Goal: Task Accomplishment & Management: Use online tool/utility

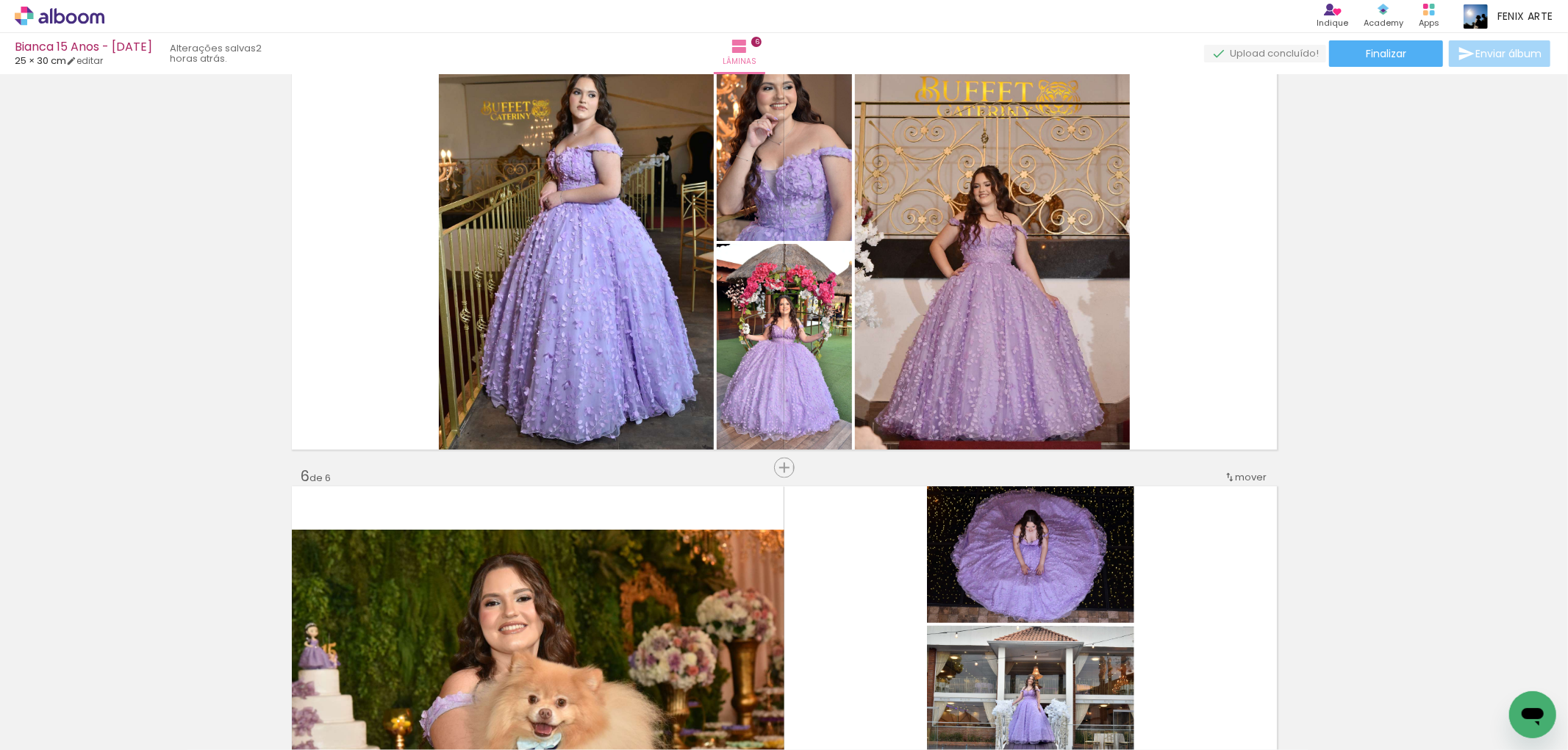
scroll to position [1723, 0]
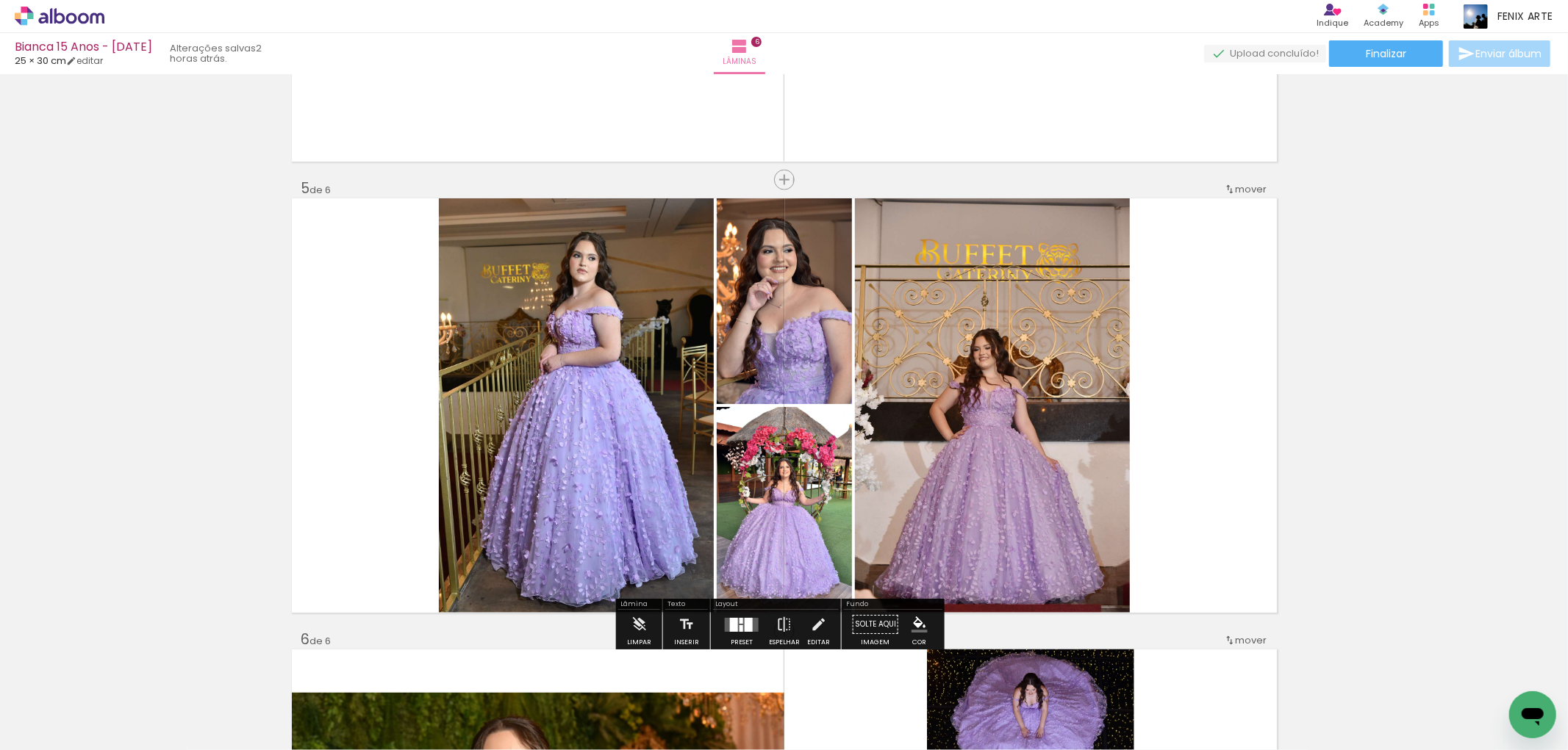
click at [739, 626] on div at bounding box center [741, 629] width 3 height 7
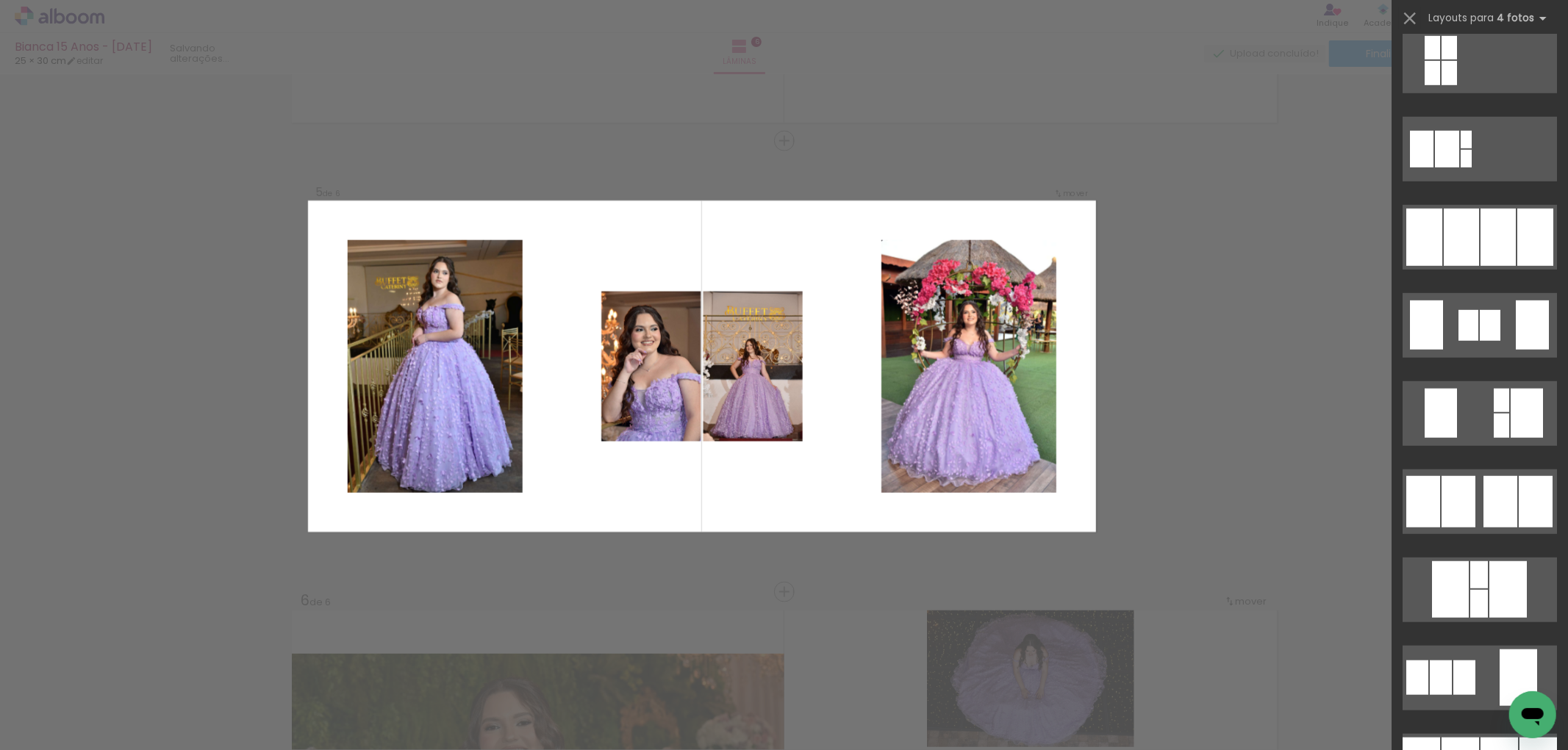
scroll to position [1143, 0]
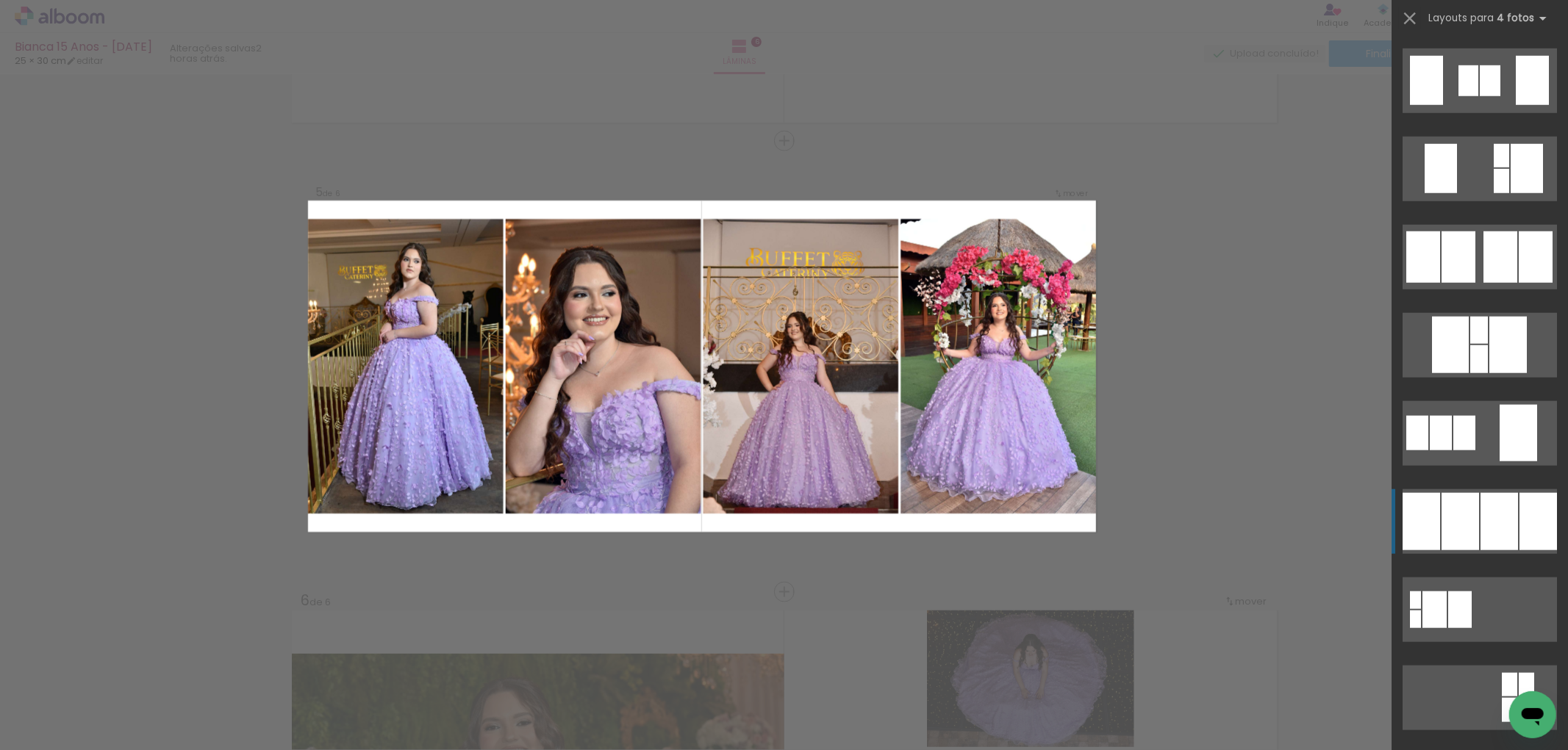
click at [1421, 611] on div at bounding box center [1415, 619] width 11 height 18
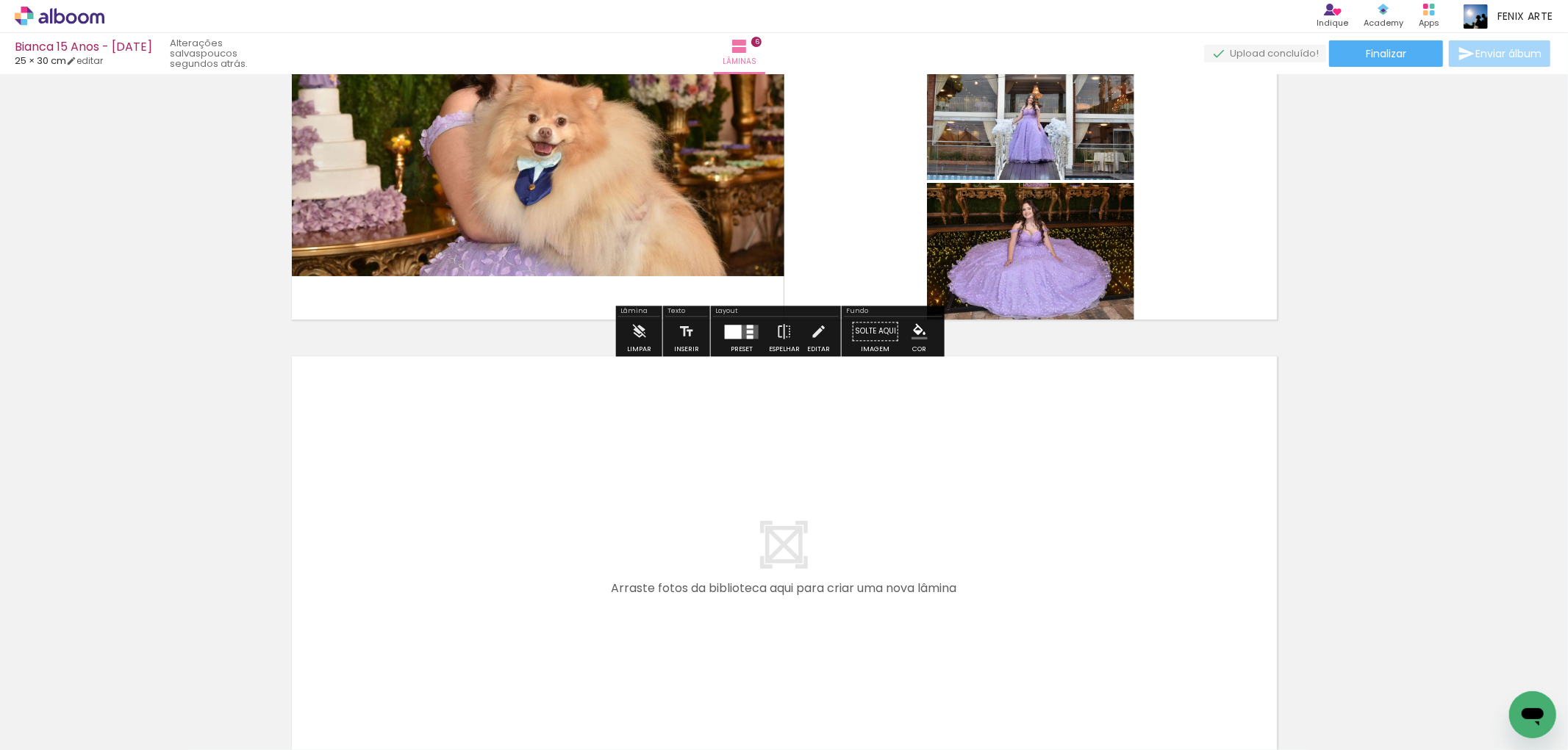
scroll to position [2550, 0]
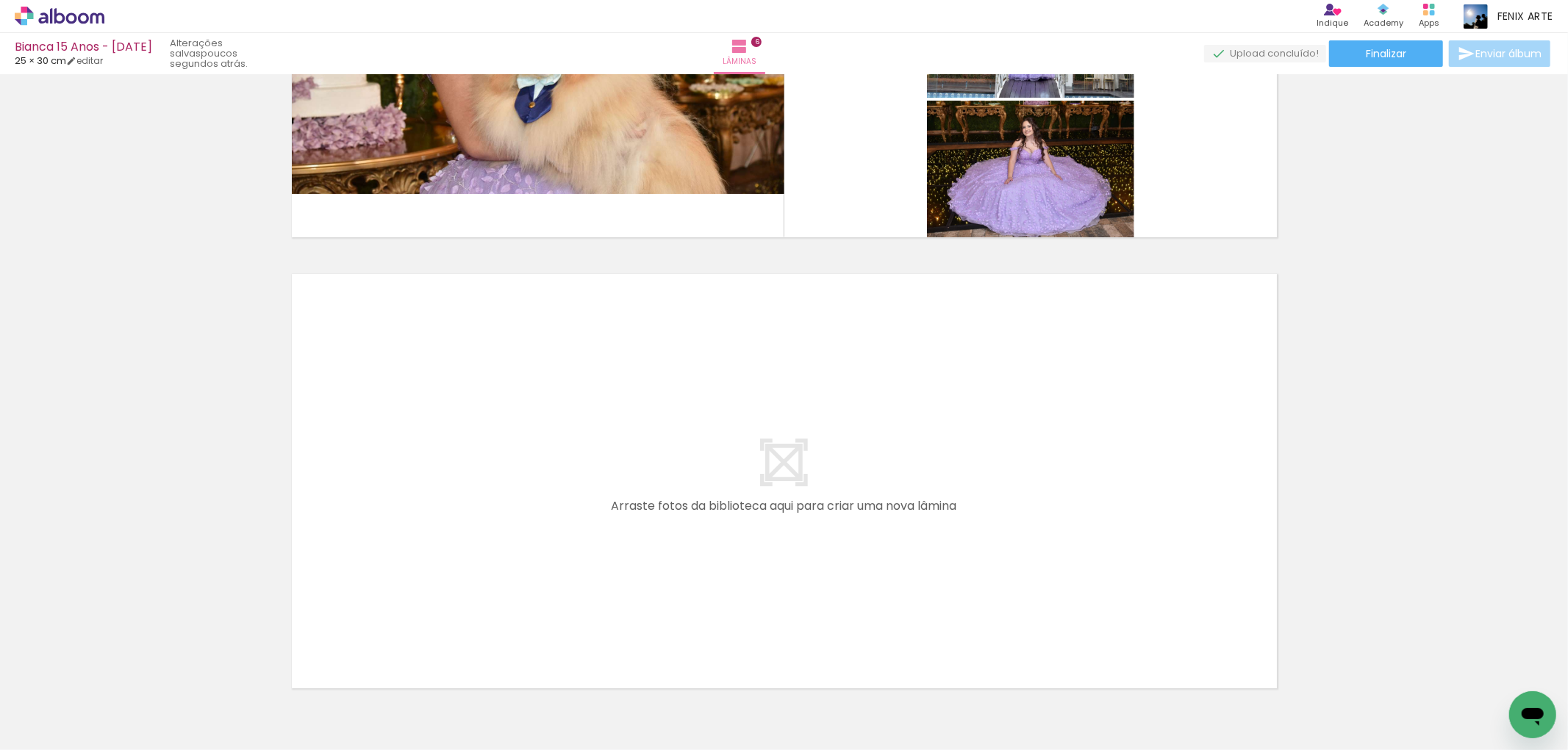
drag, startPoint x: 888, startPoint y: 707, endPoint x: 930, endPoint y: 607, distance: 108.5
click at [930, 607] on quentale-workspace at bounding box center [784, 375] width 1568 height 750
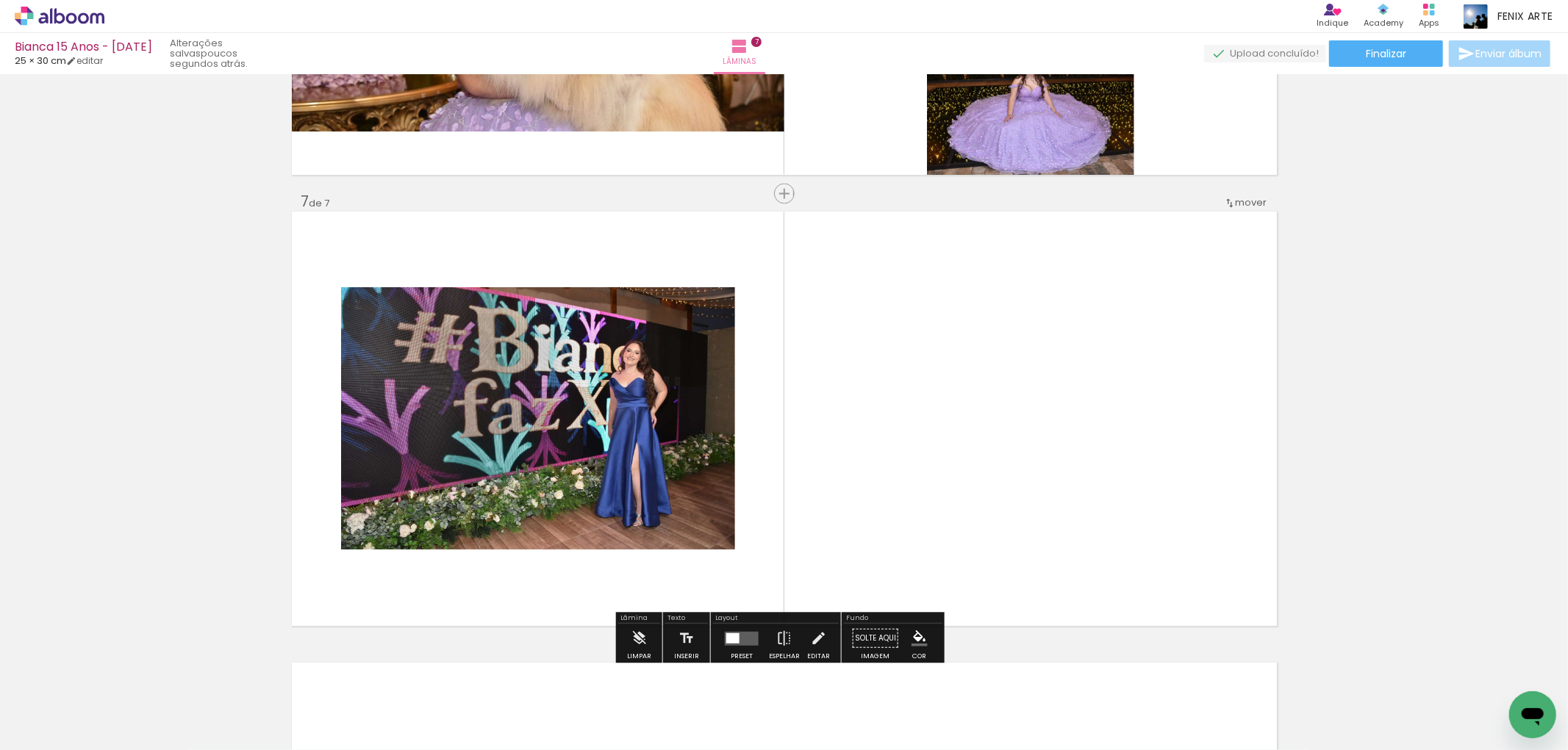
scroll to position [2531, 0]
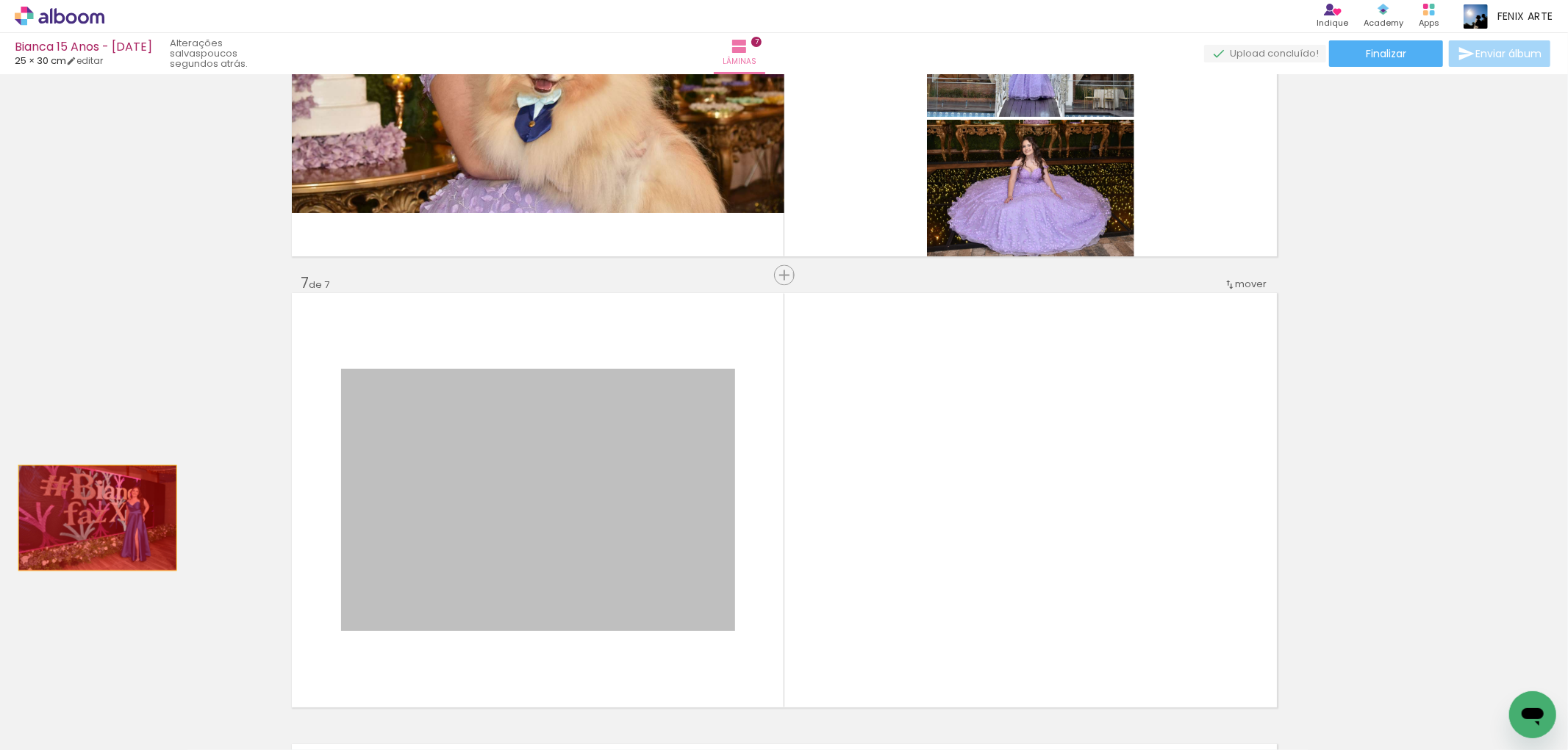
drag, startPoint x: 452, startPoint y: 470, endPoint x: 34, endPoint y: 517, distance: 420.6
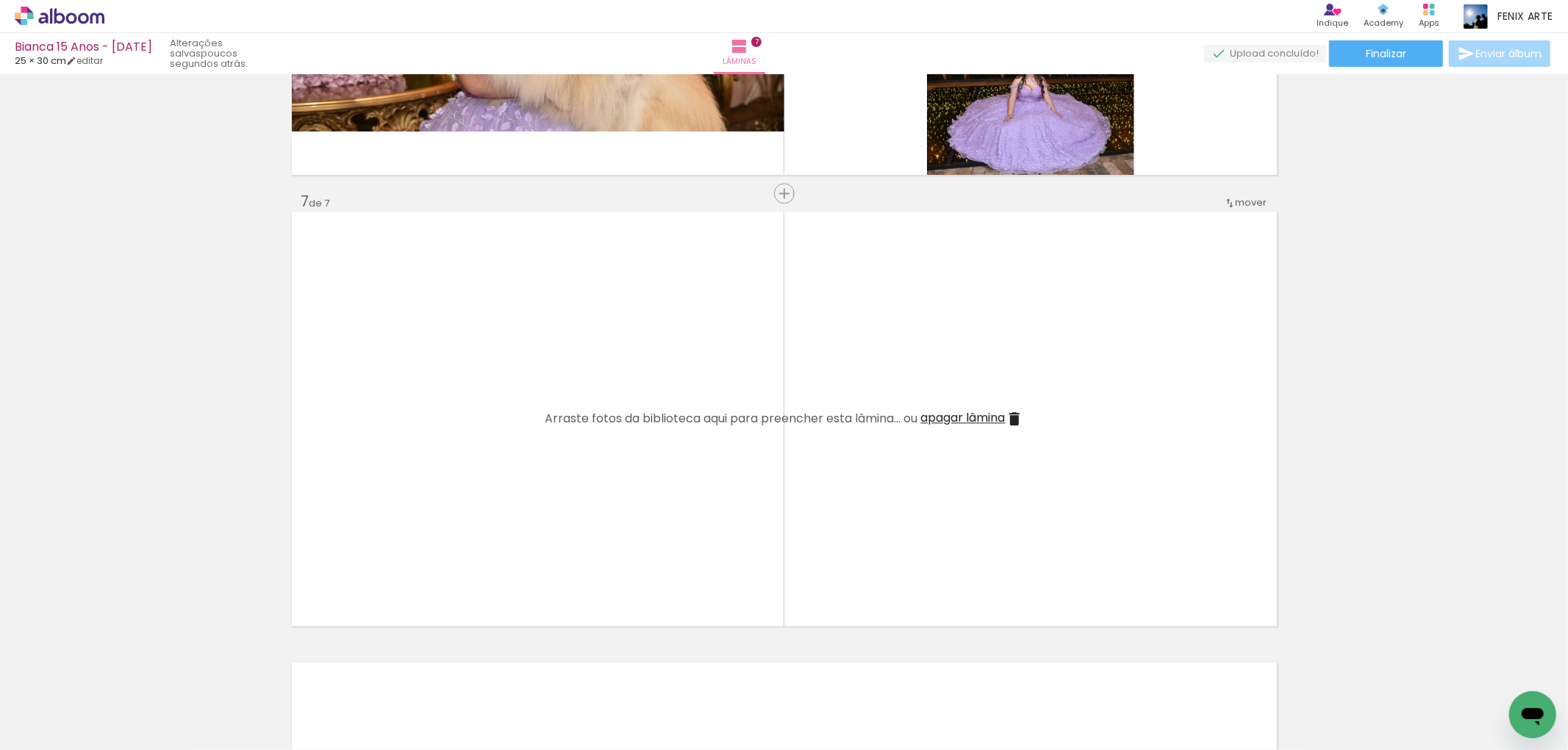
scroll to position [0, 2228]
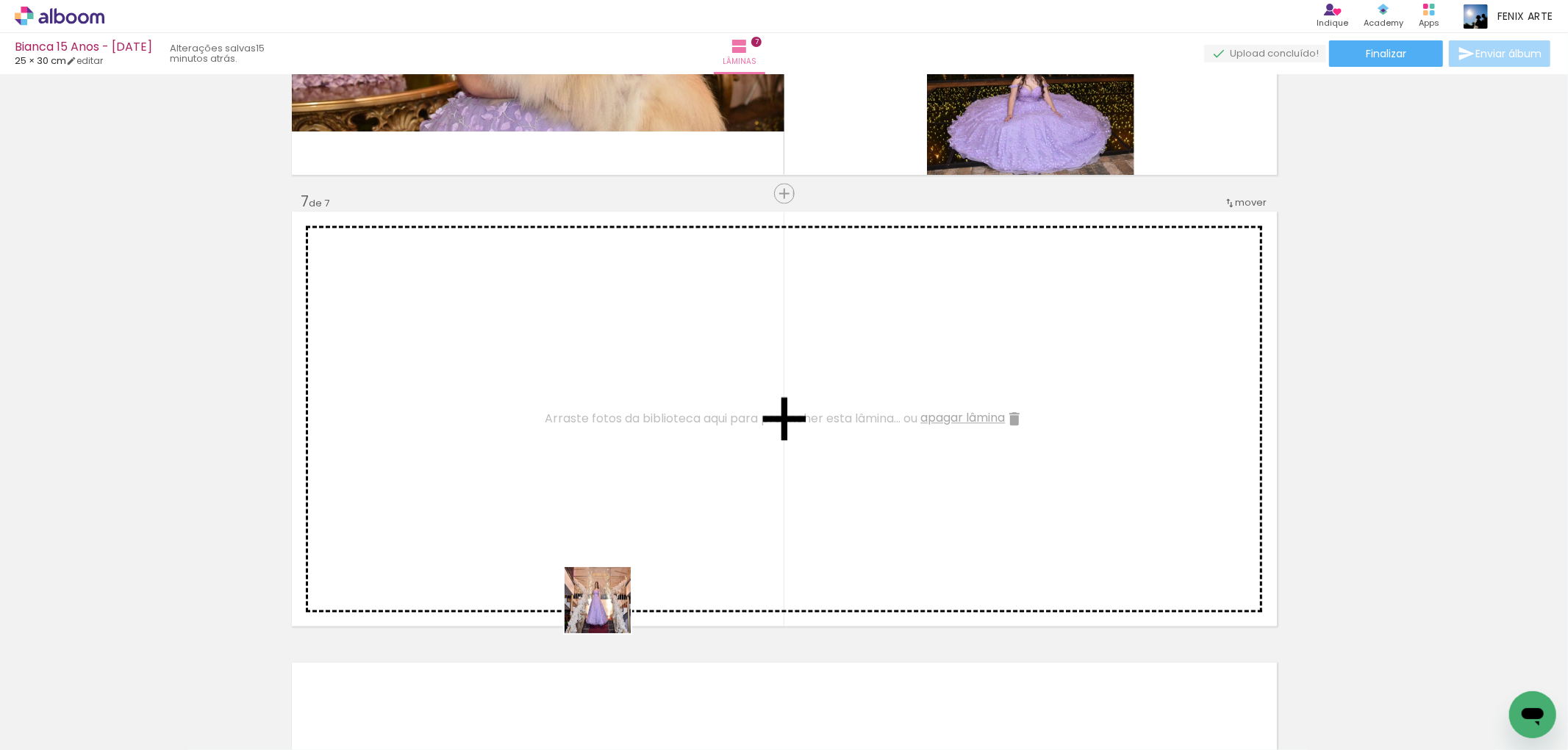
drag, startPoint x: 567, startPoint y: 699, endPoint x: 613, endPoint y: 578, distance: 129.4
click at [615, 563] on quentale-workspace at bounding box center [784, 375] width 1568 height 750
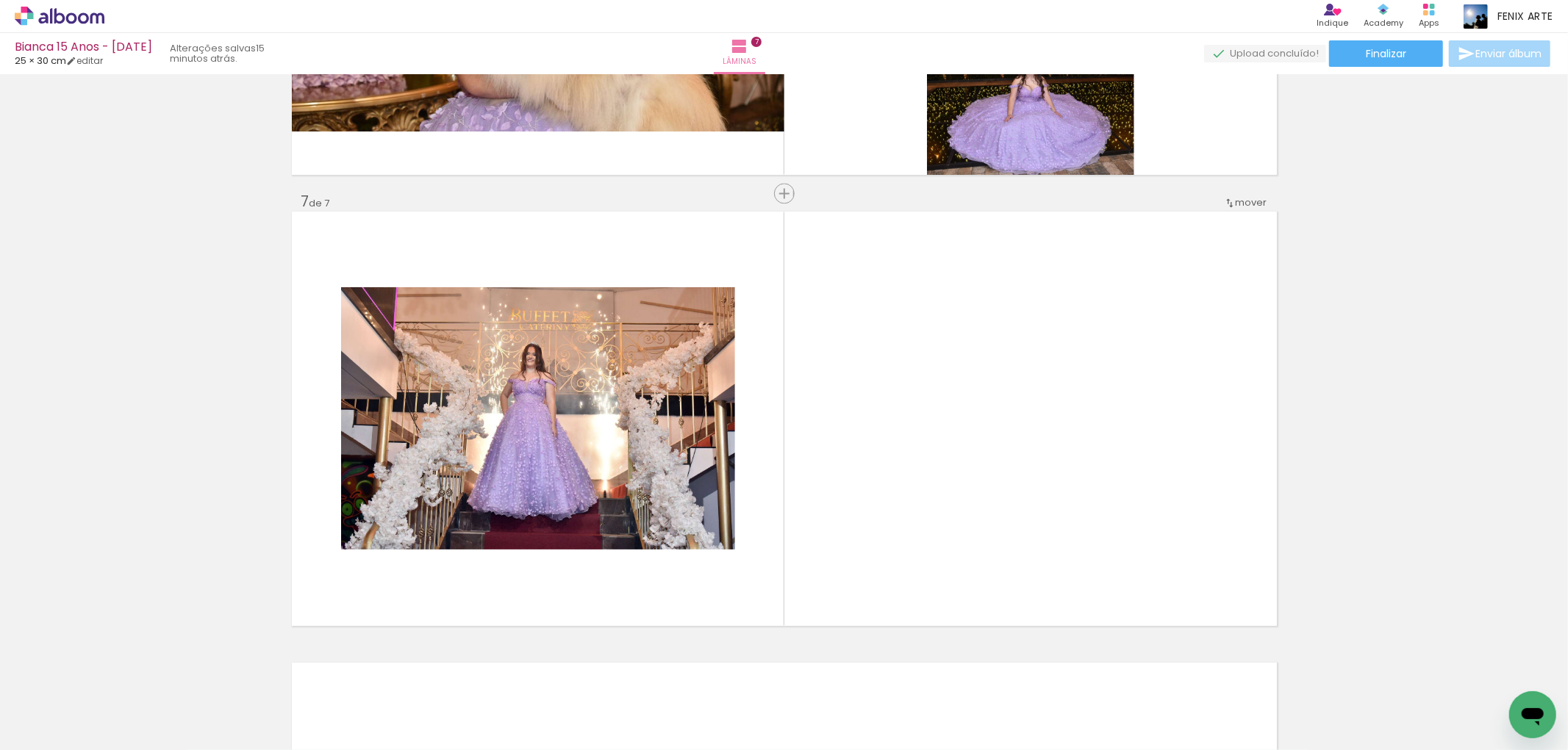
scroll to position [0, 2206]
drag, startPoint x: 674, startPoint y: 695, endPoint x: 724, endPoint y: 546, distance: 157.2
click at [785, 501] on quentale-workspace at bounding box center [784, 375] width 1568 height 750
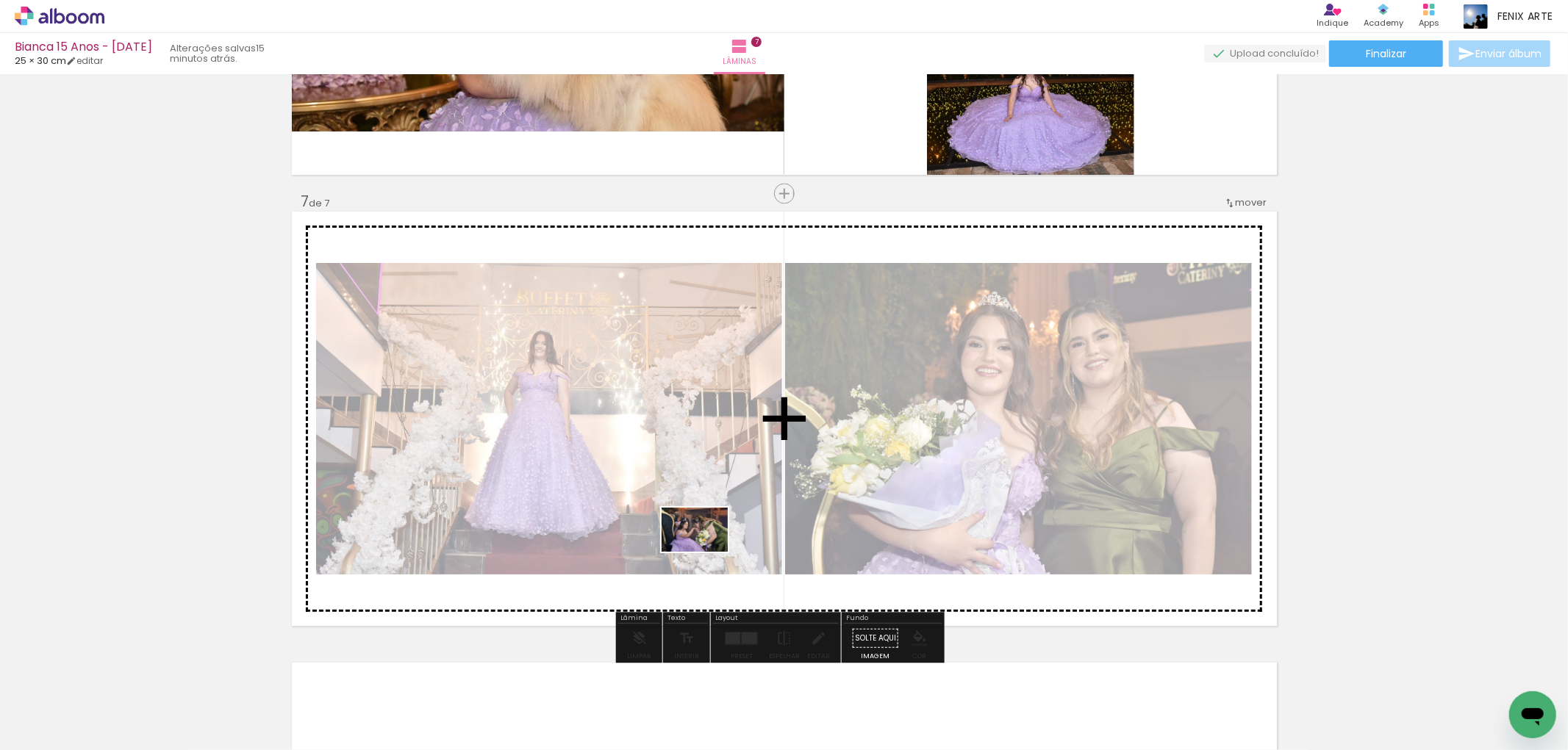
drag, startPoint x: 603, startPoint y: 688, endPoint x: 655, endPoint y: 595, distance: 106.6
click at [706, 548] on quentale-workspace at bounding box center [784, 375] width 1568 height 750
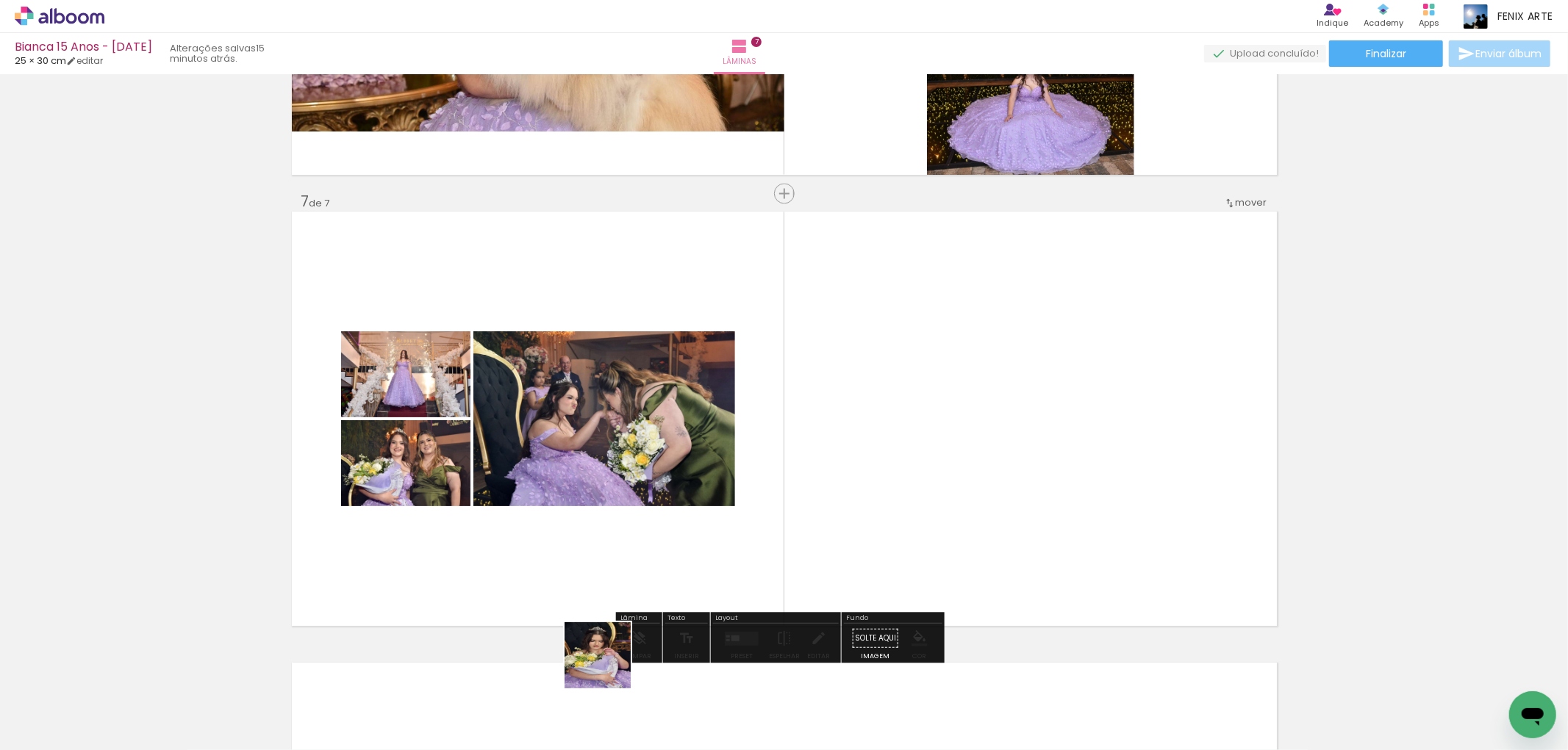
drag, startPoint x: 609, startPoint y: 667, endPoint x: 803, endPoint y: 532, distance: 236.3
click at [897, 458] on quentale-workspace at bounding box center [784, 375] width 1568 height 750
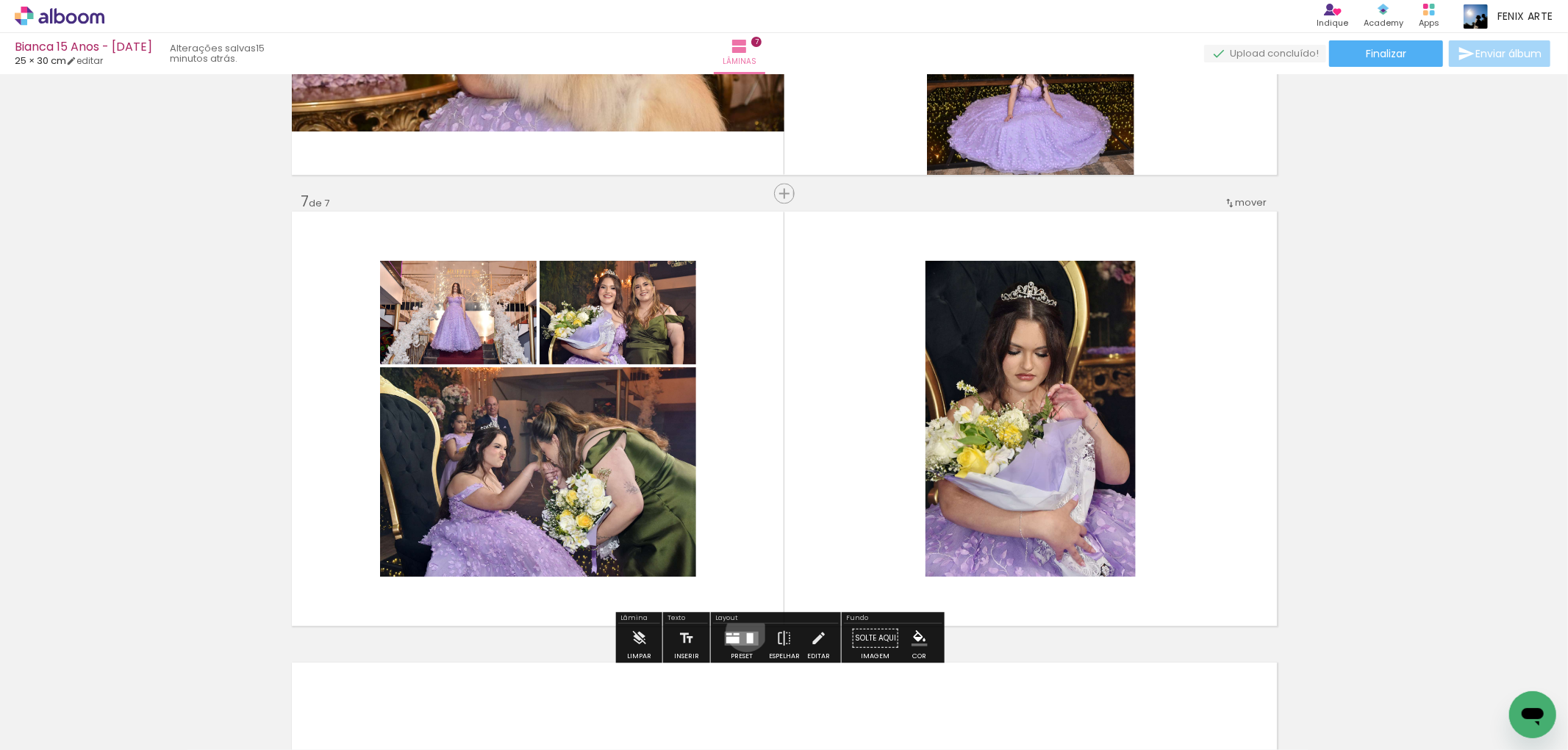
click at [744, 631] on quentale-layouter at bounding box center [742, 638] width 34 height 14
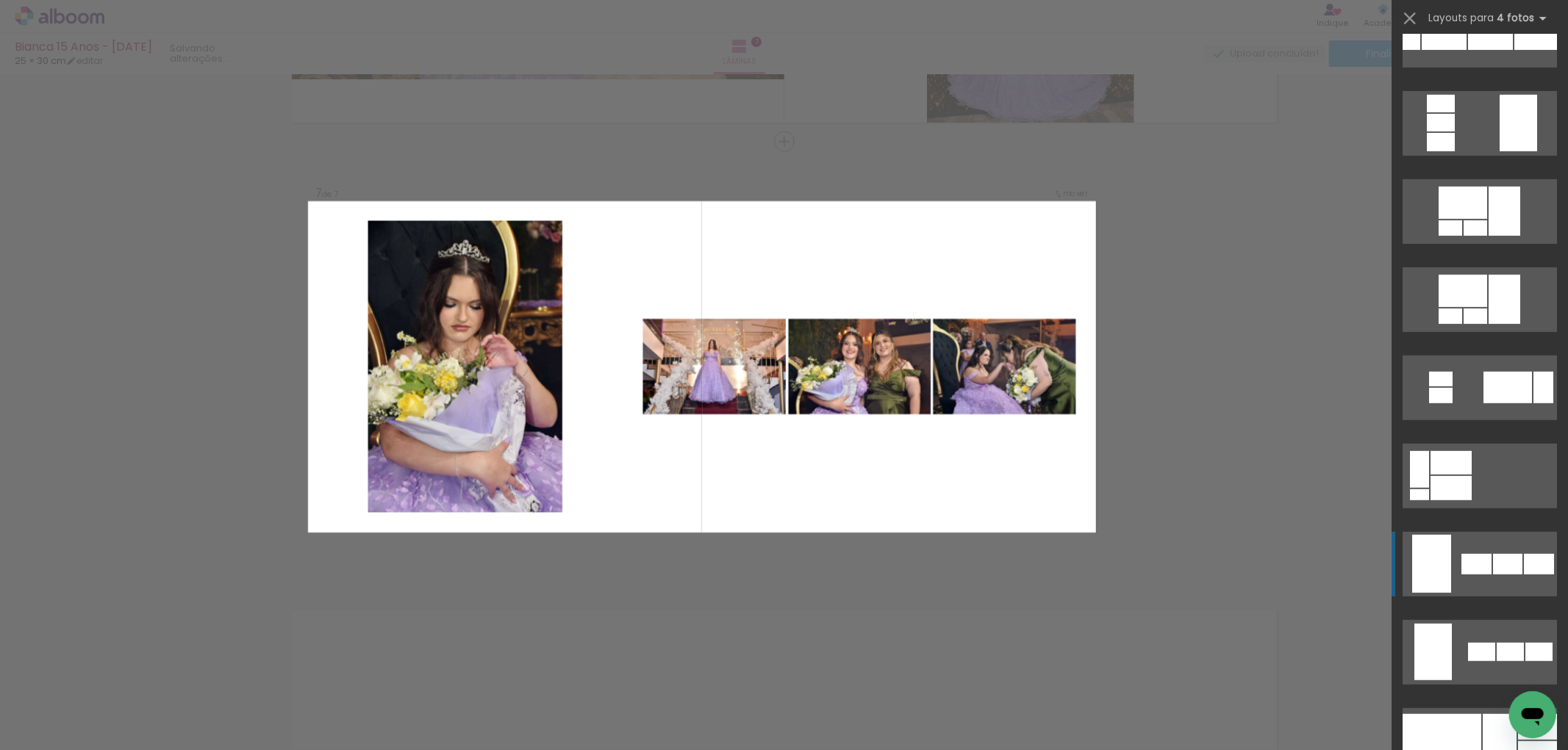
scroll to position [735, 0]
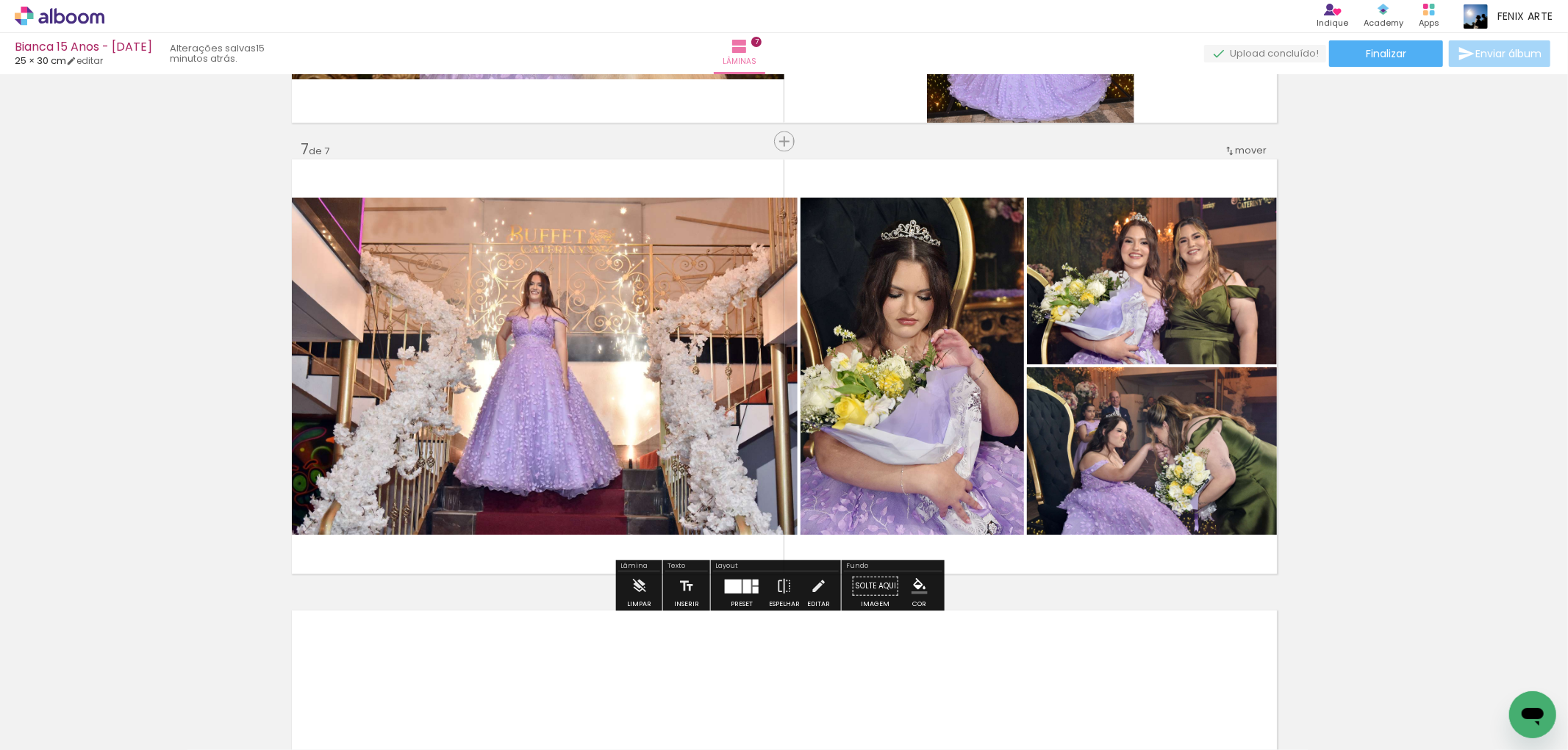
click at [893, 335] on quentale-photo at bounding box center [912, 367] width 223 height 337
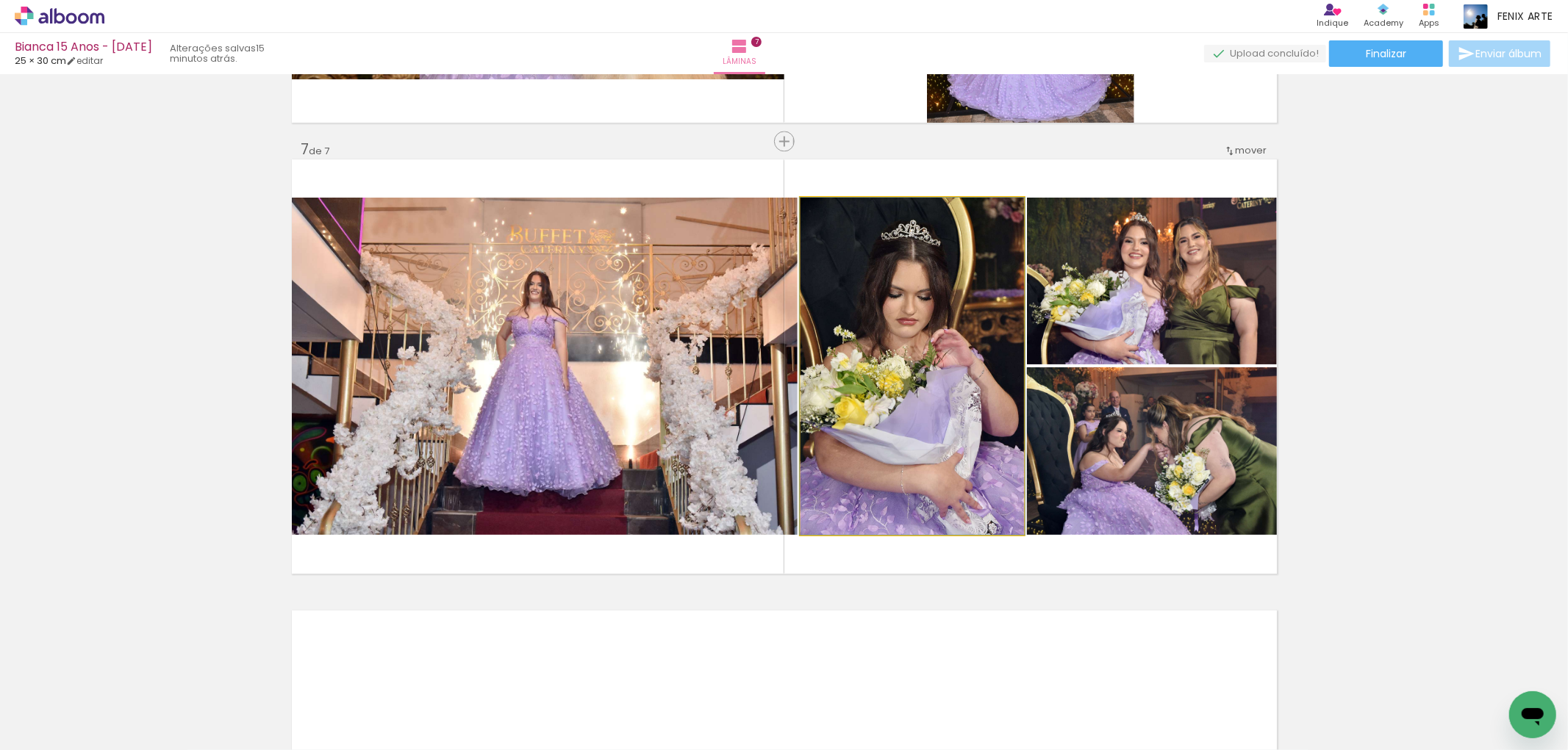
click at [893, 335] on quentale-photo at bounding box center [912, 367] width 223 height 337
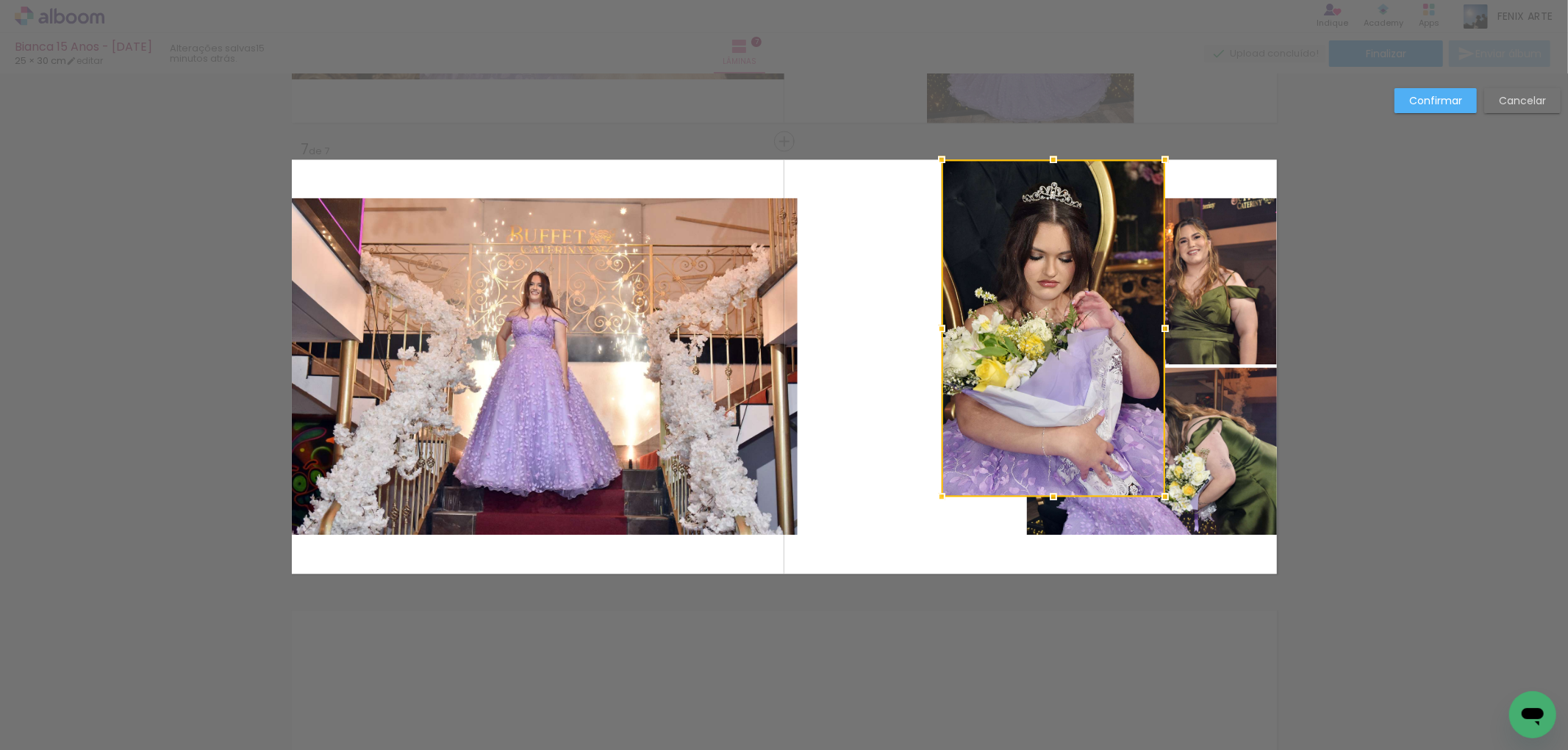
drag, startPoint x: 895, startPoint y: 309, endPoint x: 1034, endPoint y: 210, distance: 170.7
click at [1034, 210] on div at bounding box center [1053, 328] width 223 height 337
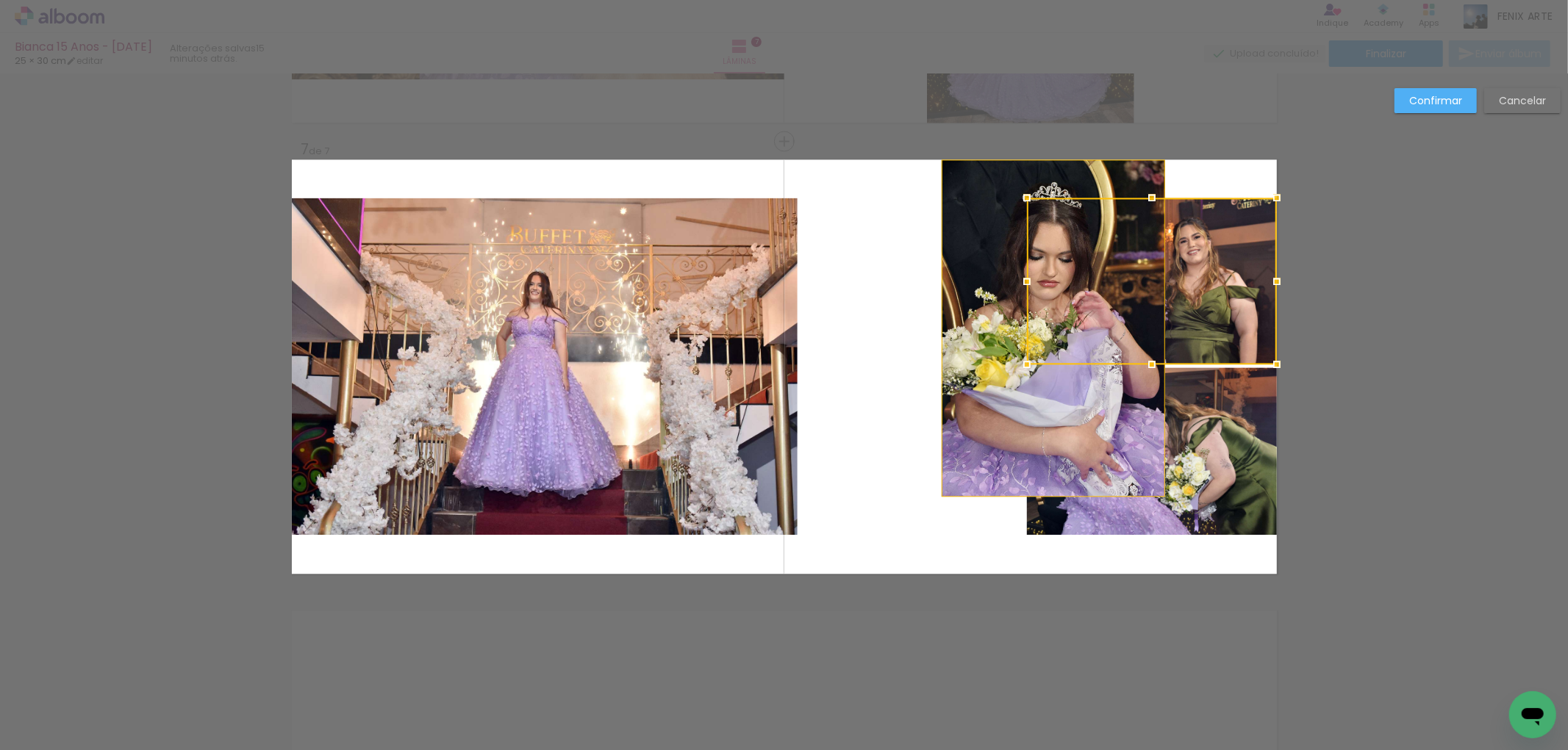
click at [1177, 257] on div at bounding box center [1152, 281] width 250 height 167
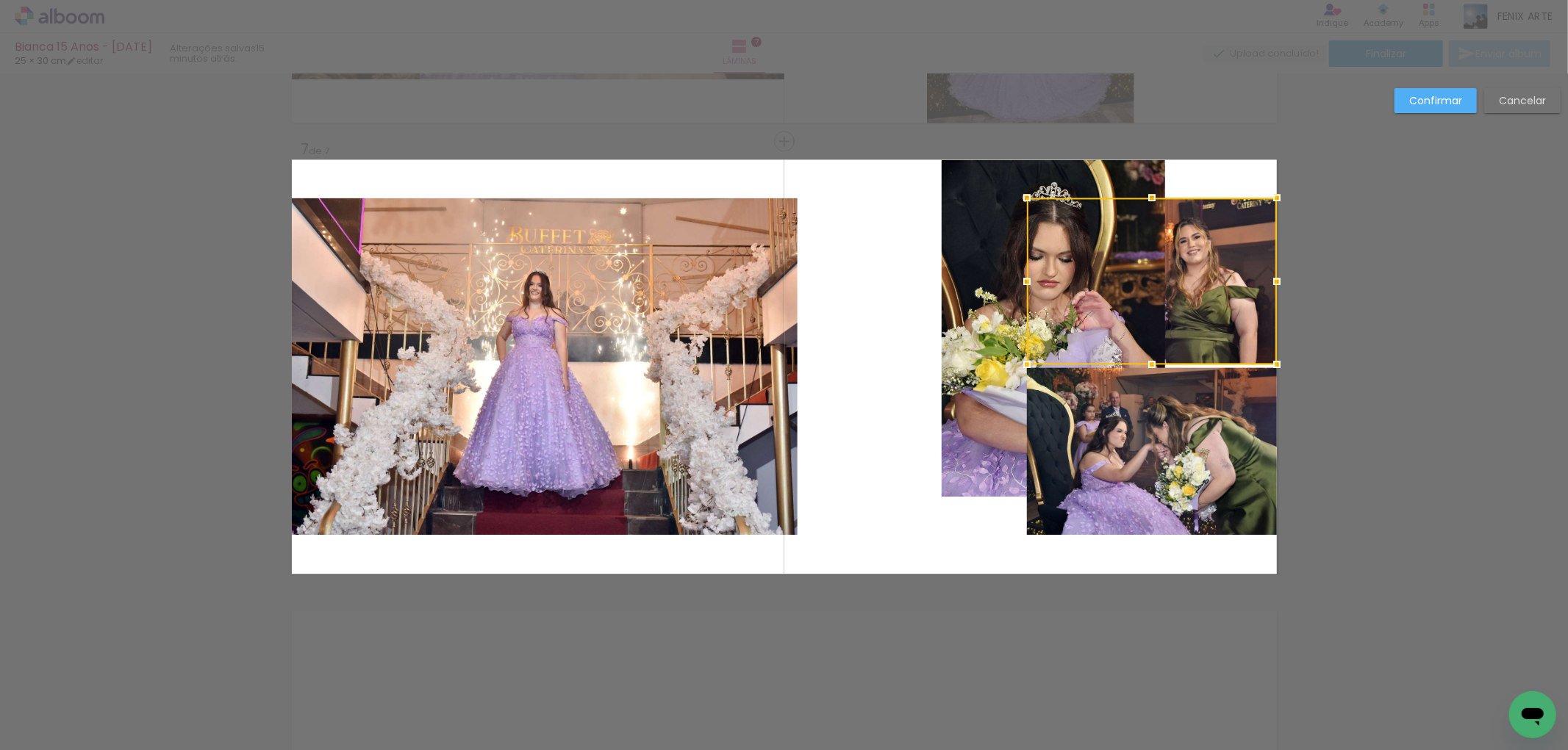
click at [1188, 384] on quentale-photo at bounding box center [1152, 451] width 250 height 168
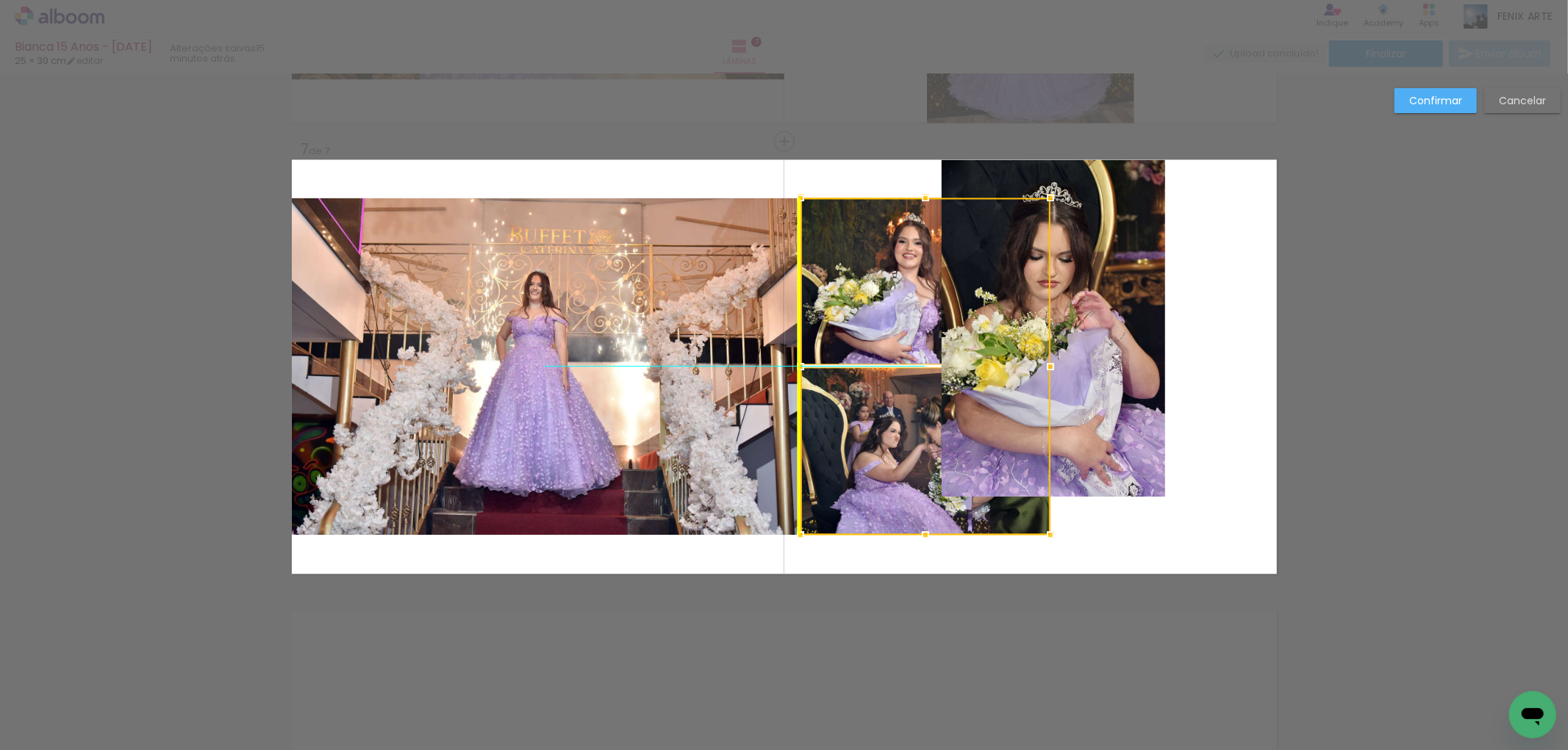
drag, startPoint x: 1191, startPoint y: 404, endPoint x: 968, endPoint y: 400, distance: 223.0
click at [968, 400] on div at bounding box center [926, 367] width 250 height 337
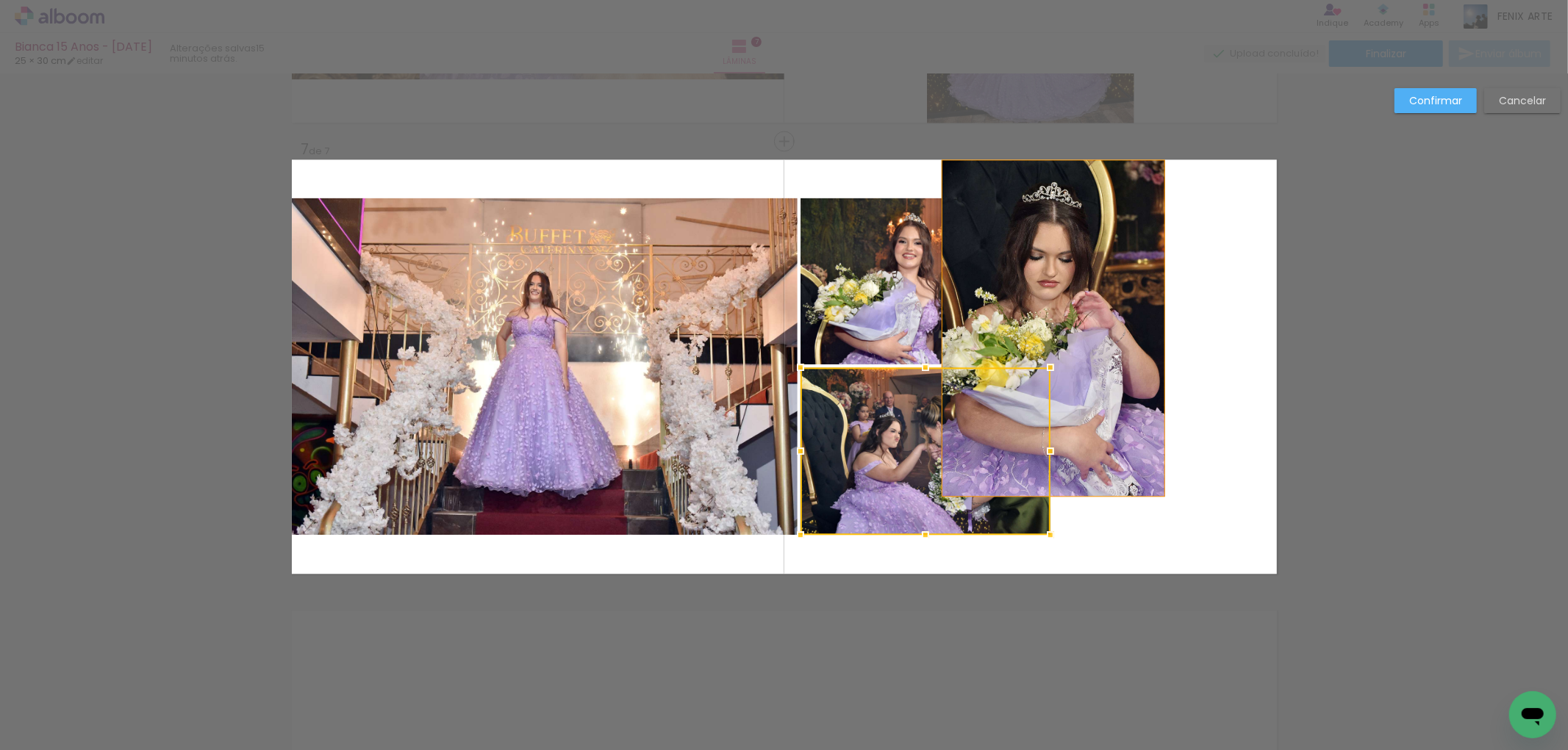
click at [1145, 390] on quentale-photo at bounding box center [1053, 328] width 223 height 337
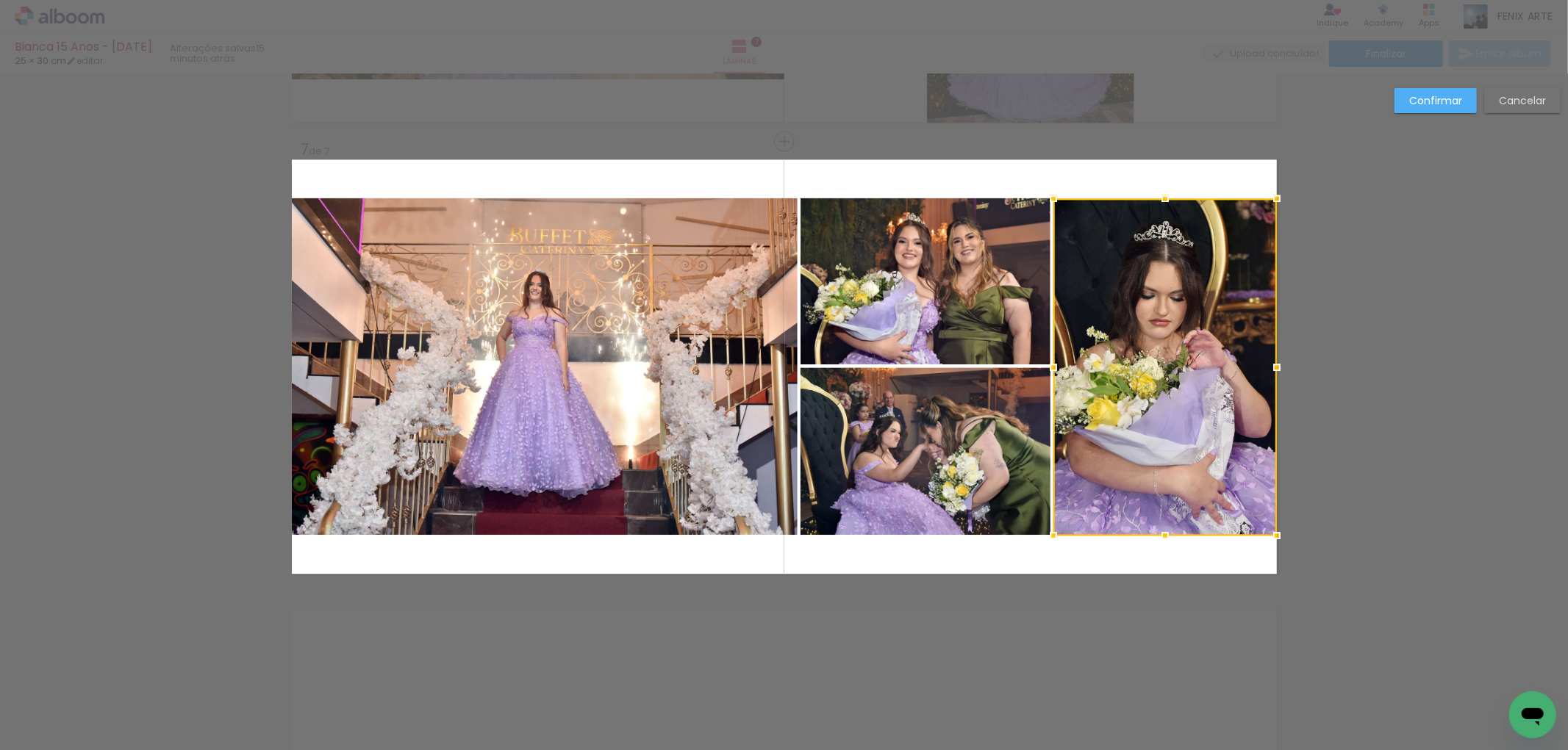
drag, startPoint x: 1067, startPoint y: 384, endPoint x: 1179, endPoint y: 421, distance: 118.0
click at [1179, 421] on div at bounding box center [1165, 367] width 223 height 337
click at [1409, 100] on paper-button "Confirmar" at bounding box center [1436, 101] width 83 height 25
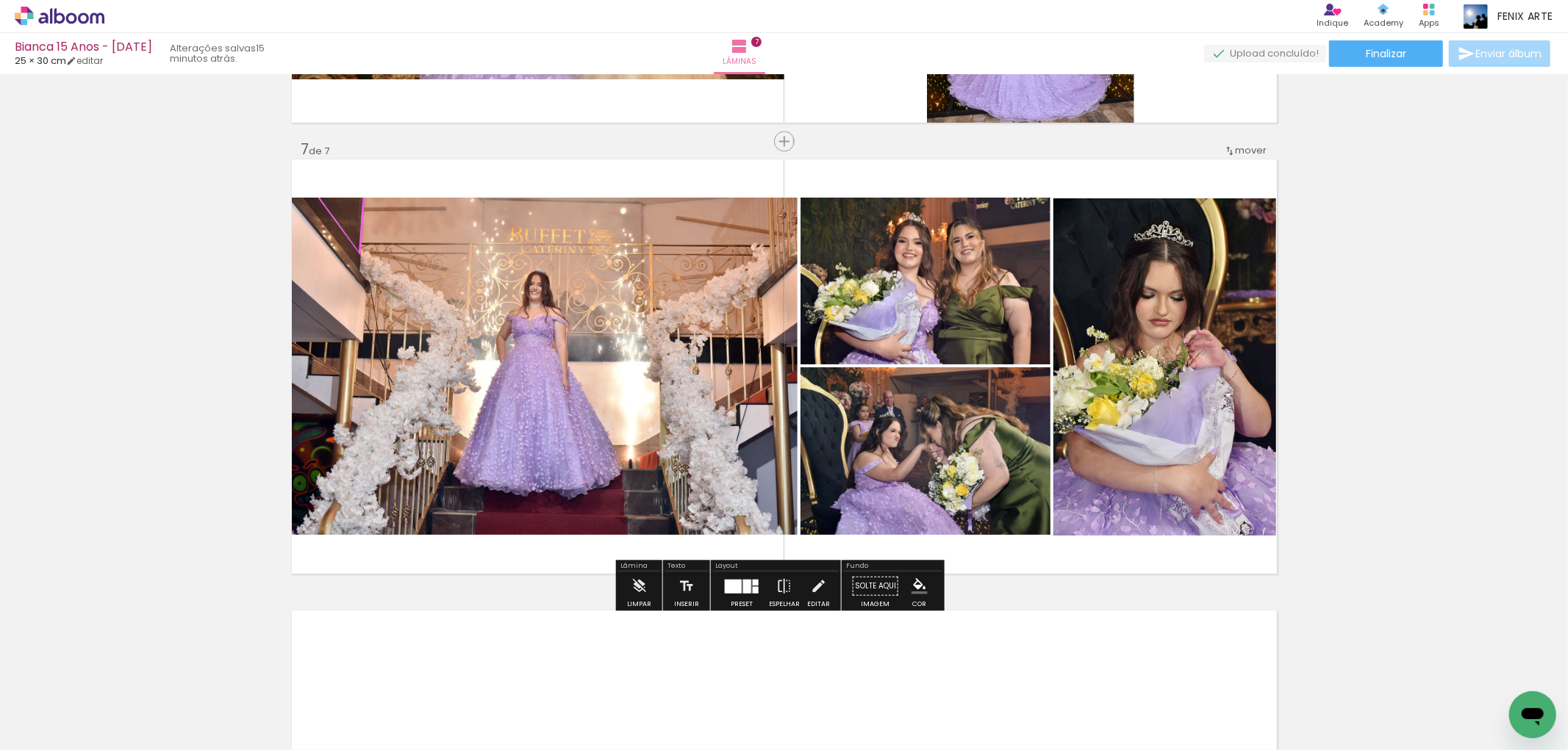
scroll to position [2828, 0]
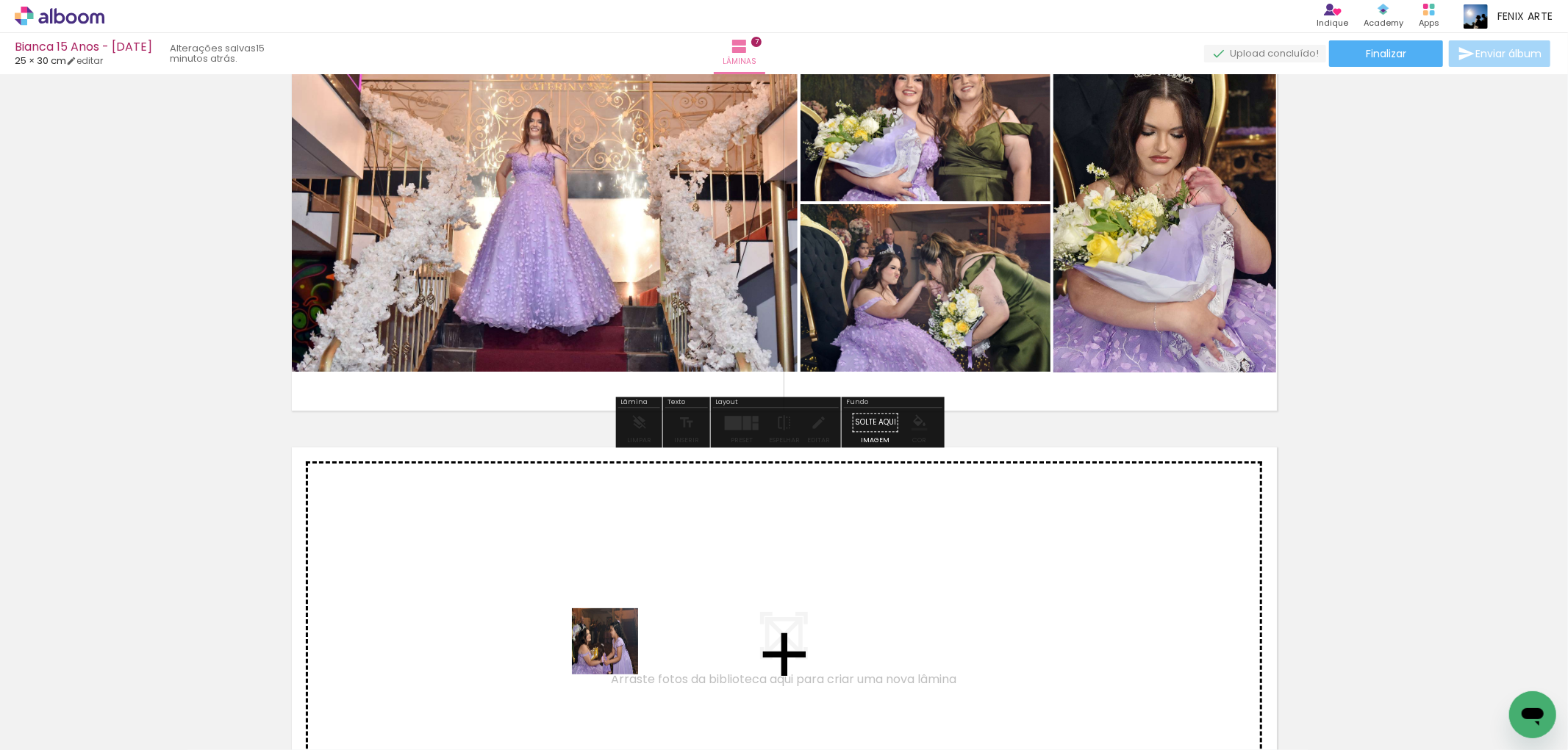
drag, startPoint x: 597, startPoint y: 700, endPoint x: 616, endPoint y: 635, distance: 67.7
click at [616, 635] on quentale-workspace at bounding box center [784, 375] width 1568 height 750
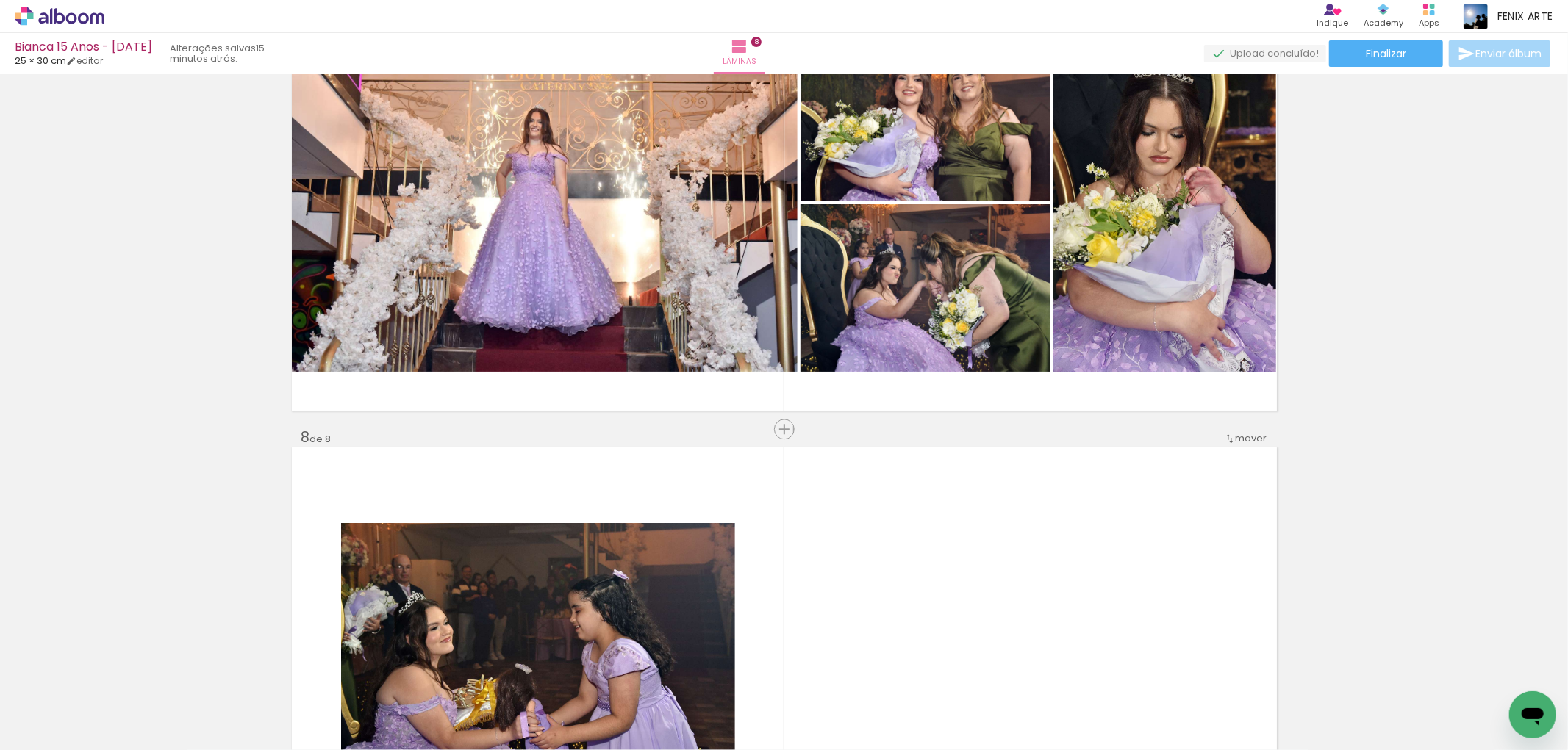
scroll to position [3116, 0]
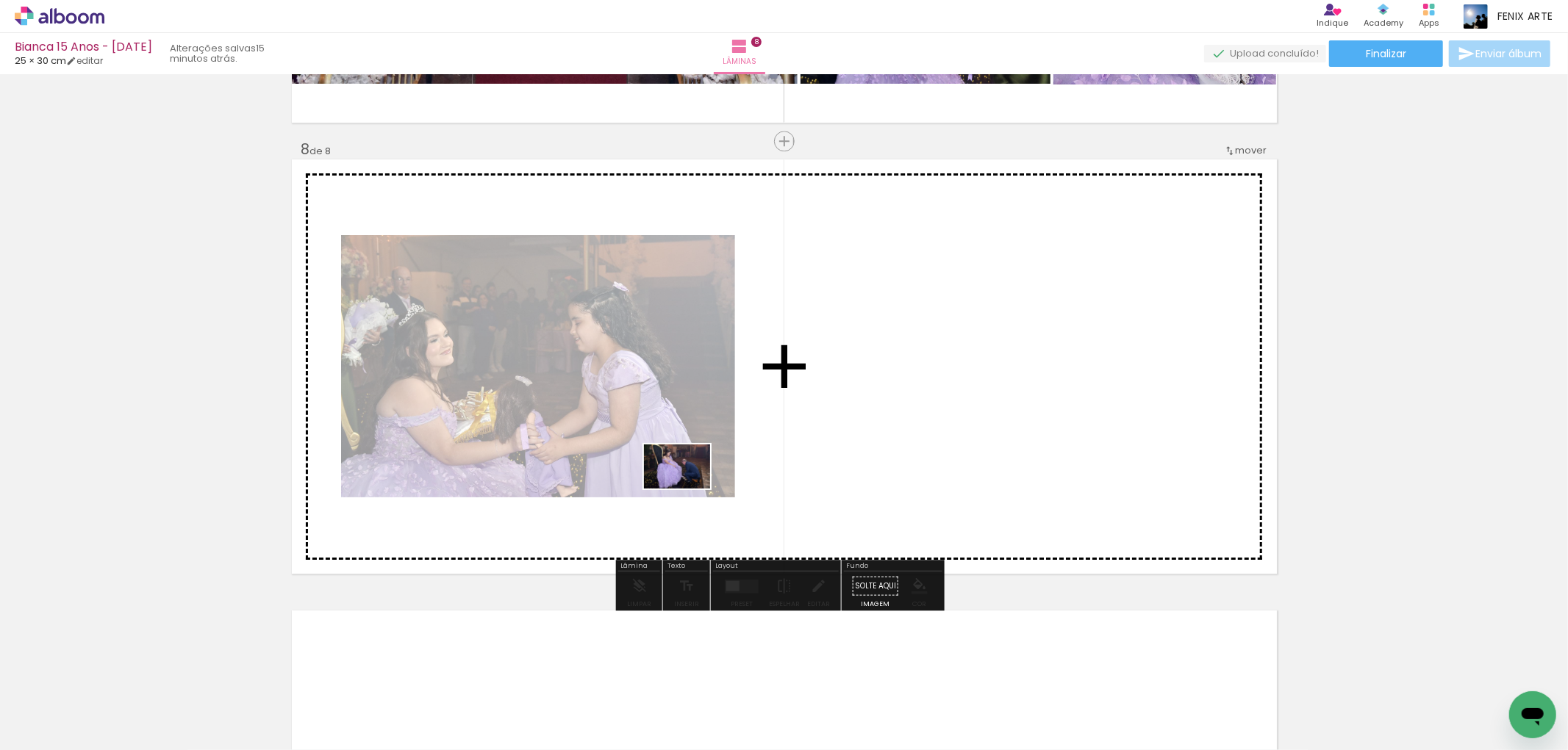
drag, startPoint x: 591, startPoint y: 693, endPoint x: 665, endPoint y: 509, distance: 198.3
click at [688, 487] on quentale-workspace at bounding box center [784, 375] width 1568 height 750
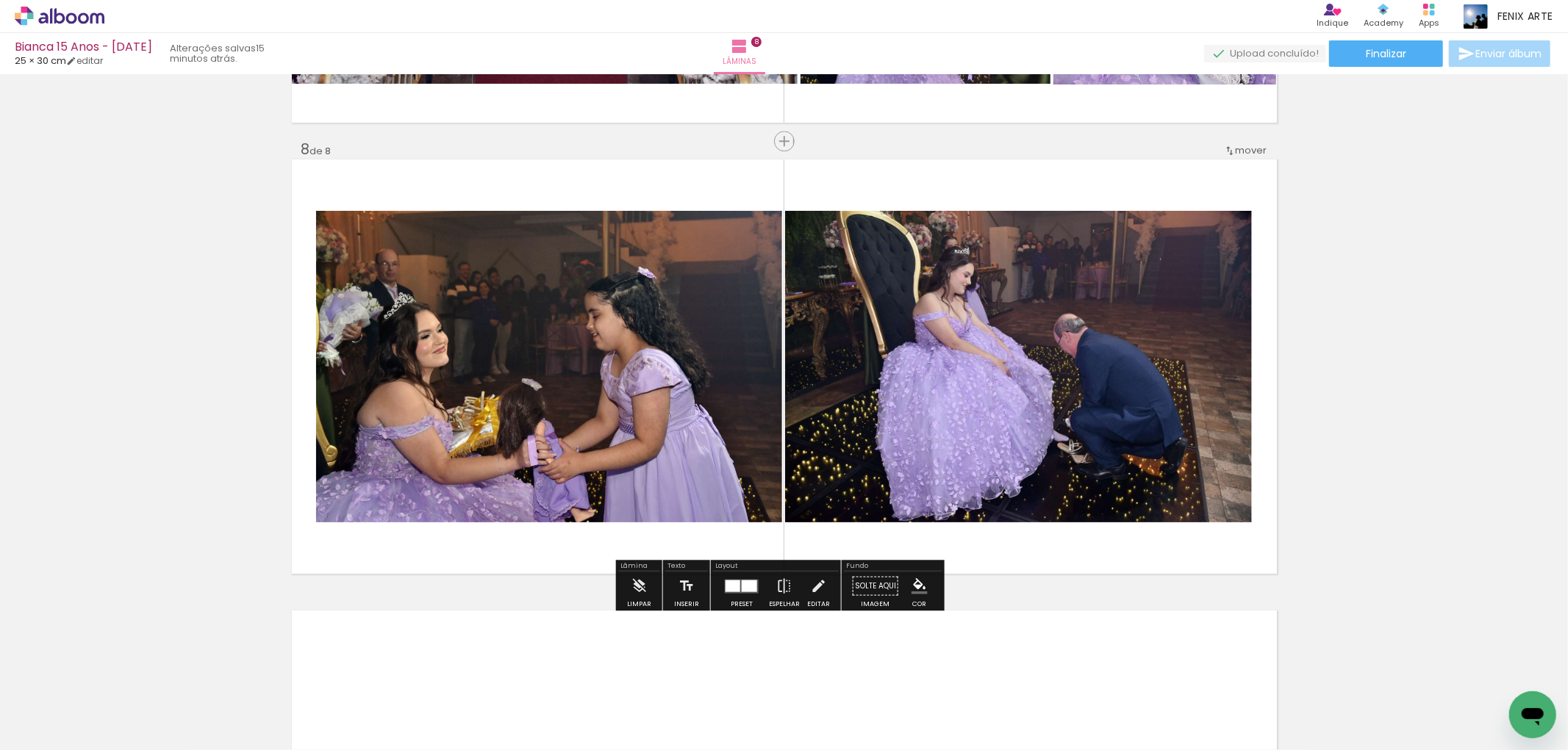
scroll to position [3034, 0]
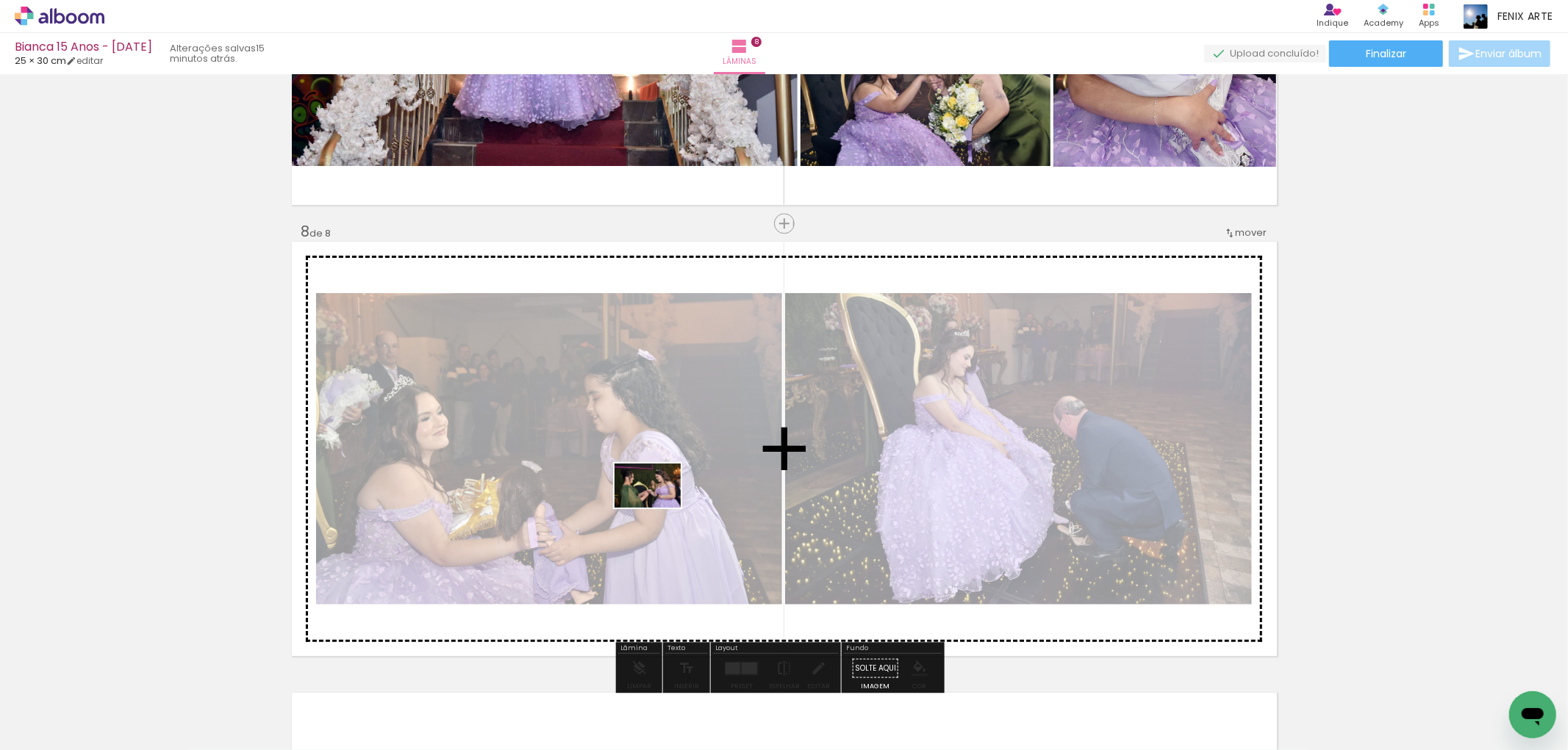
drag, startPoint x: 596, startPoint y: 688, endPoint x: 658, endPoint y: 497, distance: 200.8
click at [658, 496] on quentale-workspace at bounding box center [784, 375] width 1568 height 750
